Goal: Information Seeking & Learning: Learn about a topic

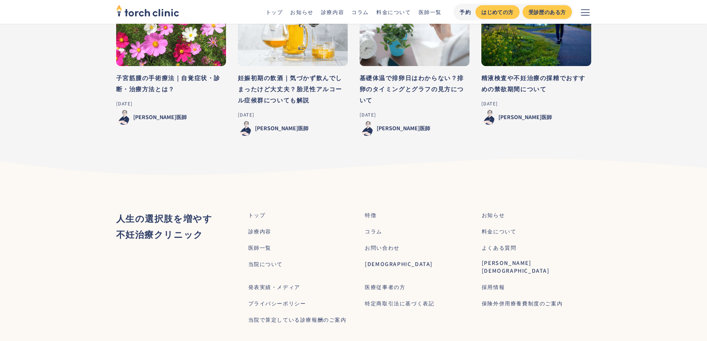
scroll to position [3459, 0]
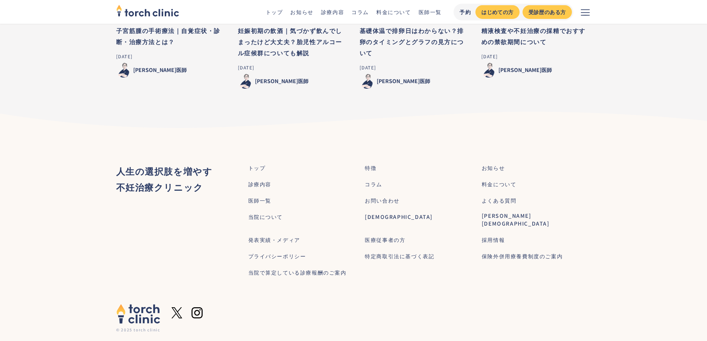
click at [261, 180] on div "診療内容" at bounding box center [259, 184] width 23 height 8
click at [264, 180] on div "診療内容" at bounding box center [259, 184] width 23 height 8
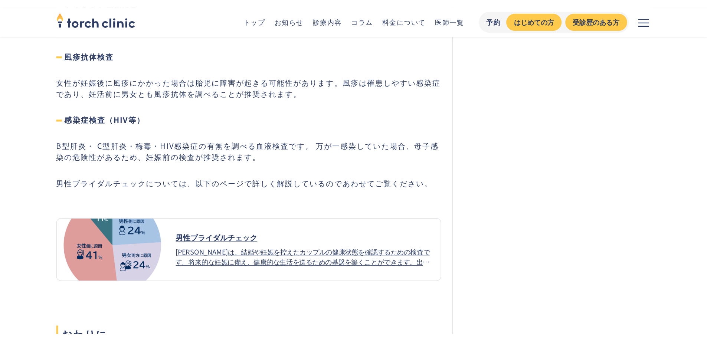
scroll to position [2837, 0]
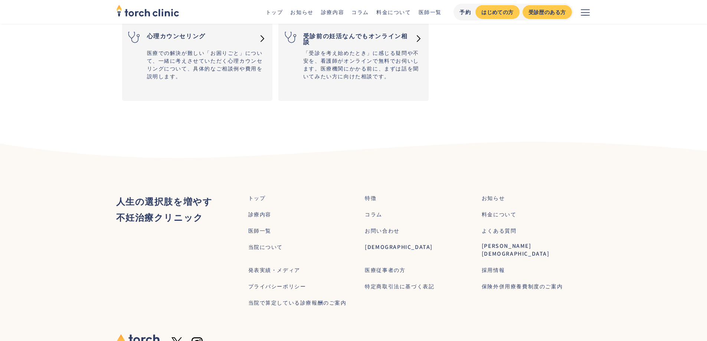
scroll to position [1224, 0]
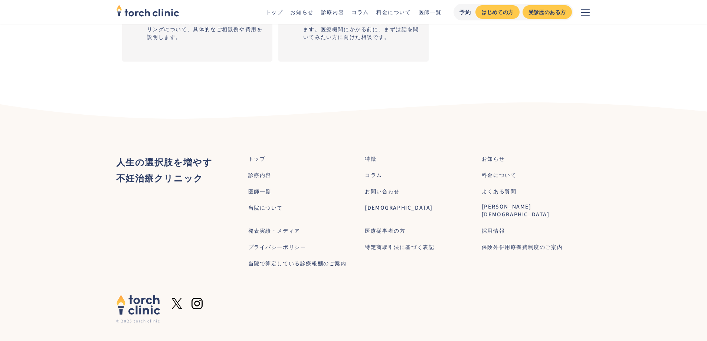
click at [487, 175] on div "料金について" at bounding box center [499, 175] width 35 height 8
click at [487, 173] on div "料金について" at bounding box center [499, 175] width 35 height 8
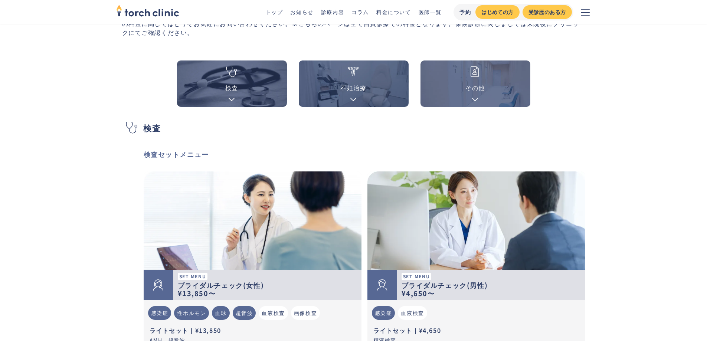
scroll to position [74, 0]
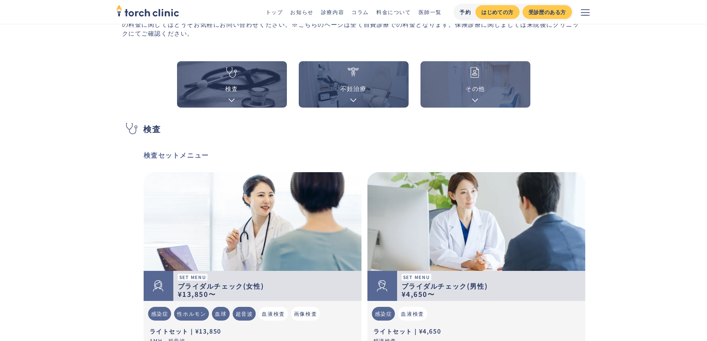
click at [238, 81] on link "検査" at bounding box center [232, 84] width 110 height 46
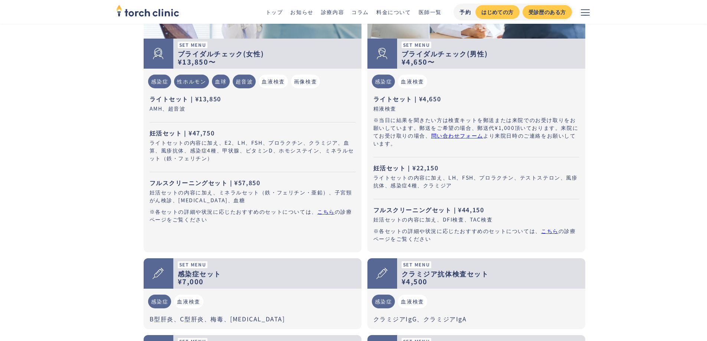
scroll to position [344, 0]
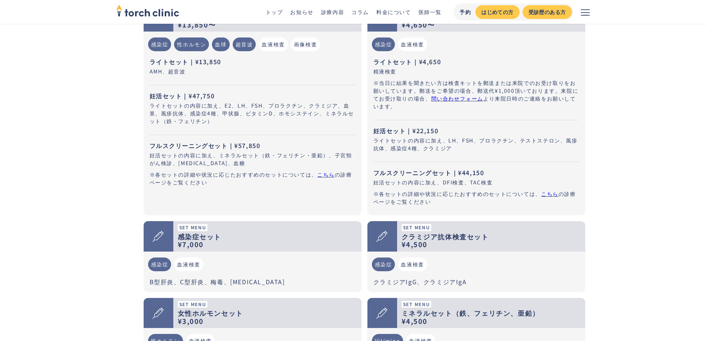
click at [321, 177] on link "こちら" at bounding box center [325, 174] width 17 height 7
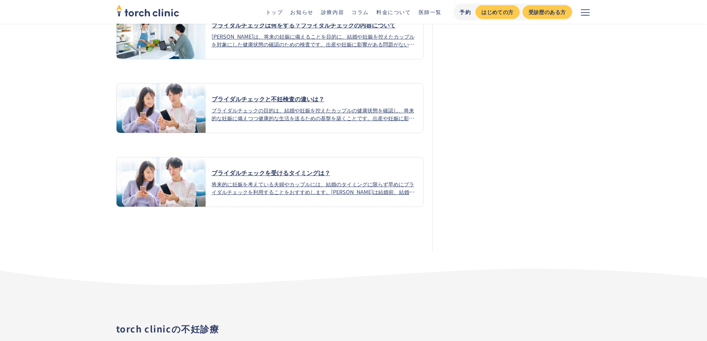
scroll to position [5624, 0]
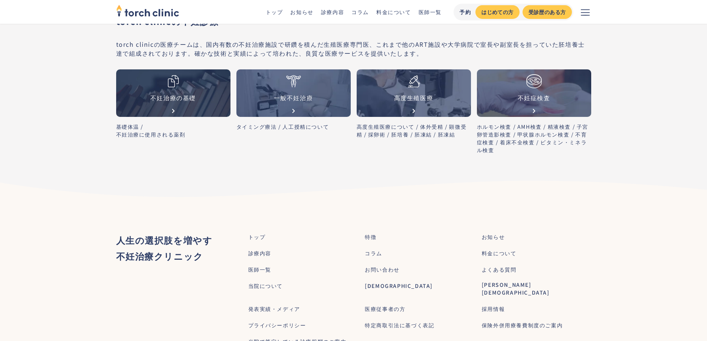
click at [32, 110] on aside "torch clinicの不妊診療 torch clinicの医療チームは、国内有数の不妊治療施設で研鑽を積んだ生殖医療専門医、これまで他のART施設や大学病…" at bounding box center [353, 98] width 707 height 220
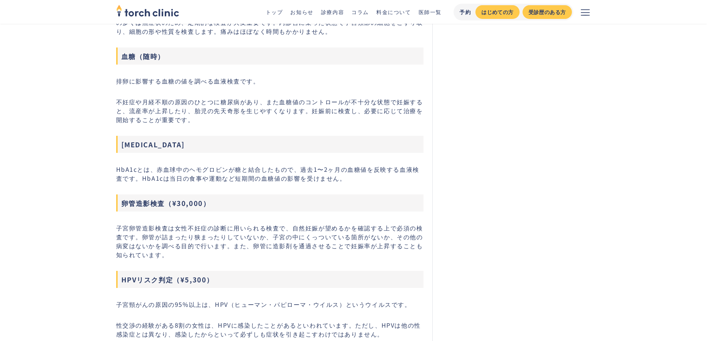
scroll to position [4657, 0]
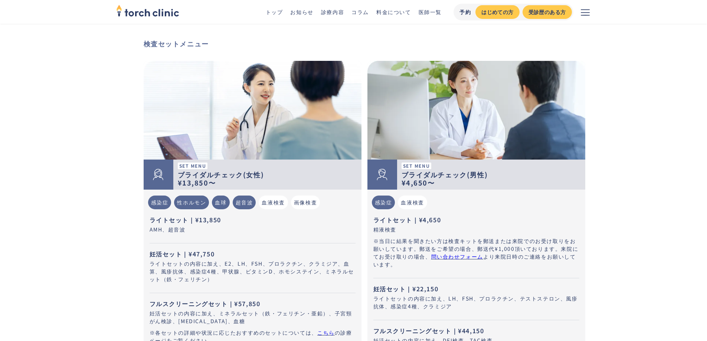
scroll to position [260, 0]
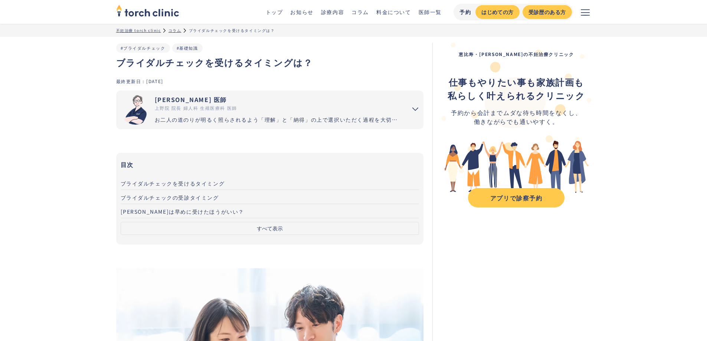
drag, startPoint x: 685, startPoint y: 2, endPoint x: 398, endPoint y: 68, distance: 294.0
click at [398, 68] on h1 "ブライダルチェックを受けるタイミングは？" at bounding box center [270, 62] width 308 height 13
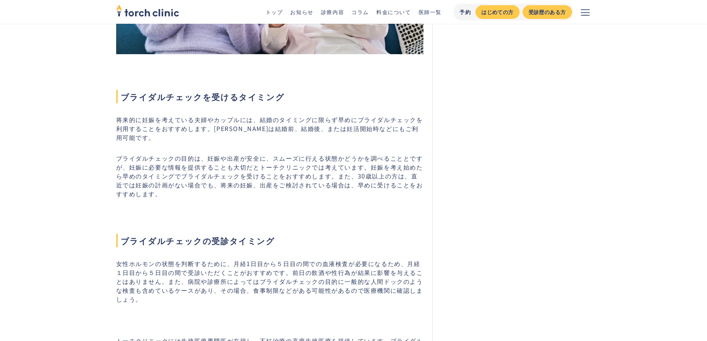
scroll to position [418, 0]
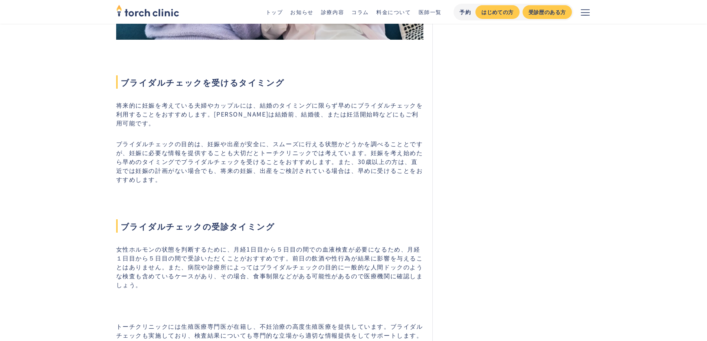
scroll to position [442, 0]
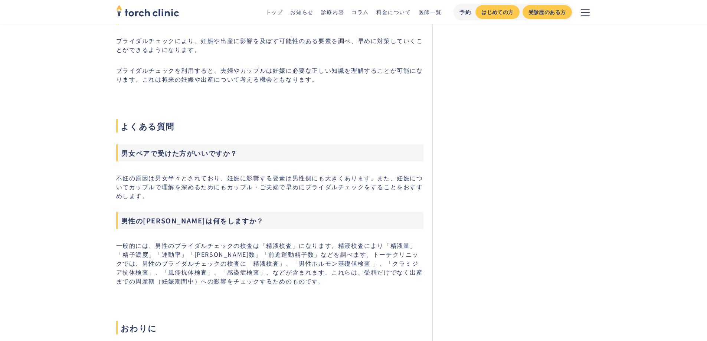
scroll to position [1400, 0]
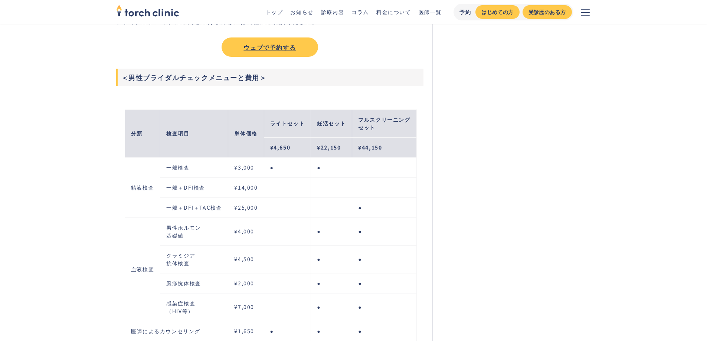
scroll to position [1340, 0]
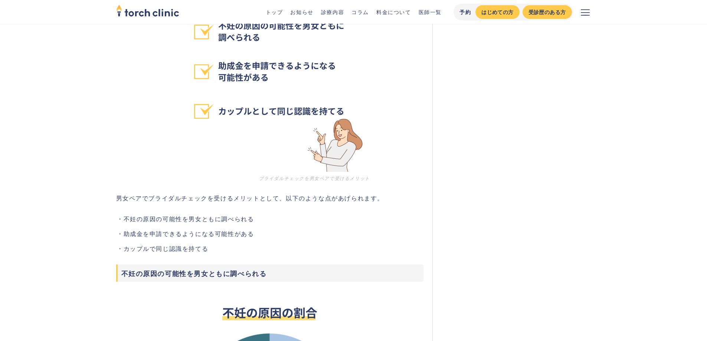
scroll to position [957, 0]
click at [248, 157] on img at bounding box center [270, 71] width 200 height 200
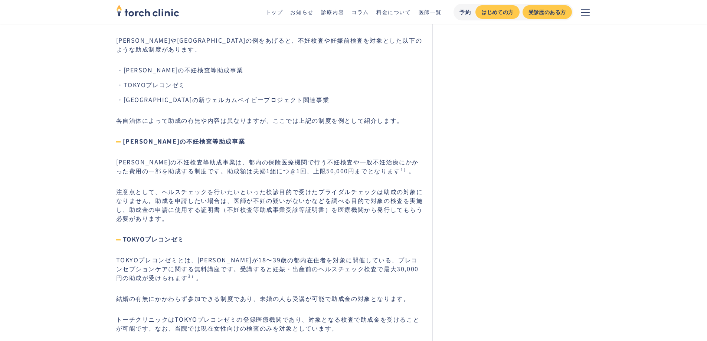
scroll to position [2696, 0]
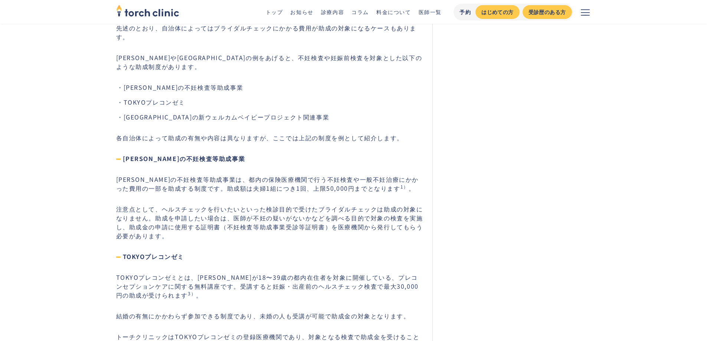
click at [285, 205] on p "注意点として、ヘルスチェックを行いたいといった検診目的で受けたブライダルチェックは助成の対象になりません。助成を申請したい場合は、医師が不妊の疑いがないかなど…" at bounding box center [270, 223] width 308 height 36
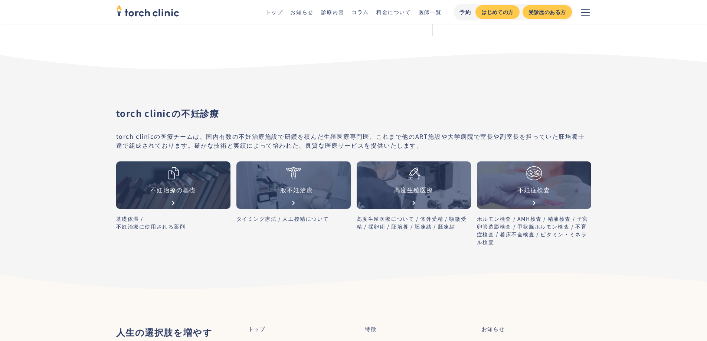
scroll to position [5545, 0]
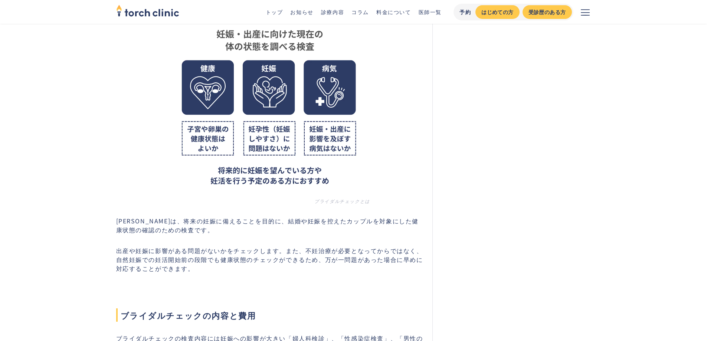
scroll to position [217, 0]
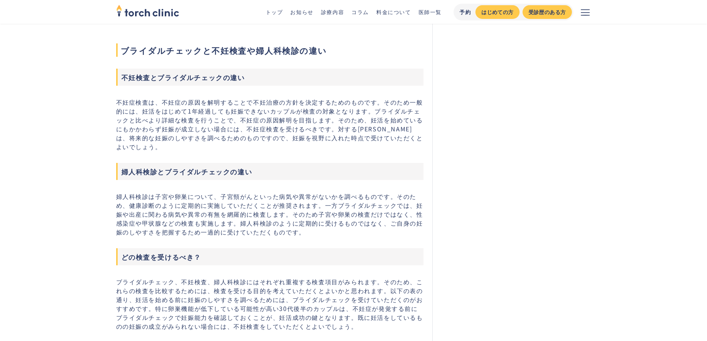
scroll to position [1016, 0]
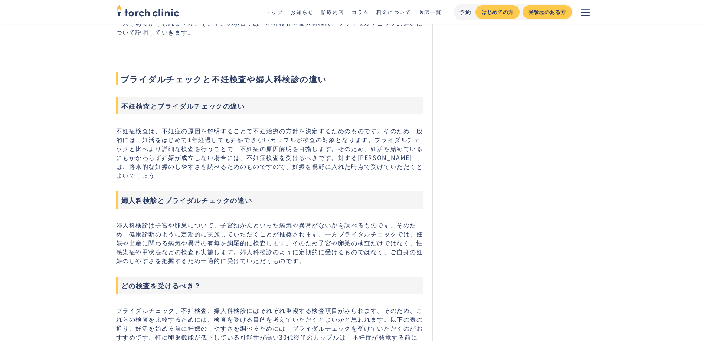
scroll to position [905, 0]
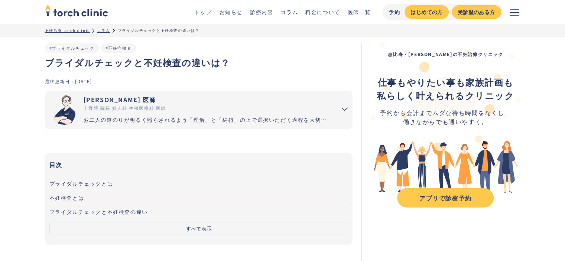
click at [220, 230] on button "すべて表示" at bounding box center [198, 228] width 299 height 13
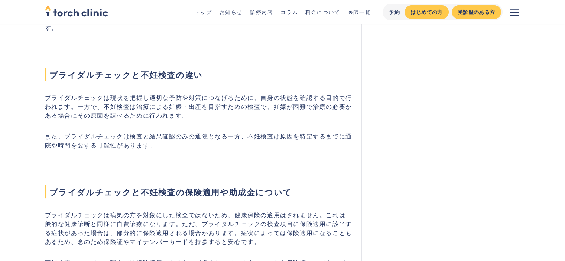
scroll to position [2934, 0]
